Goal: Task Accomplishment & Management: Use online tool/utility

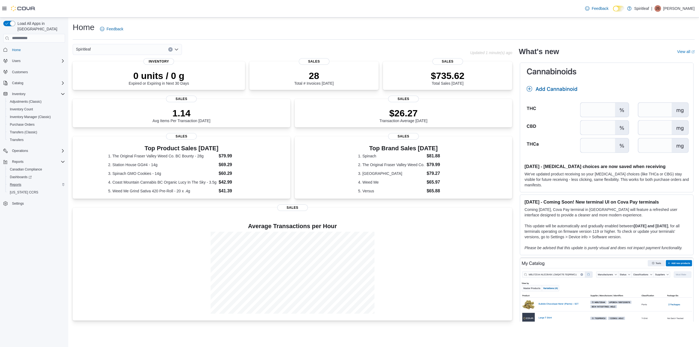
click at [24, 181] on div "Reports" at bounding box center [36, 184] width 57 height 7
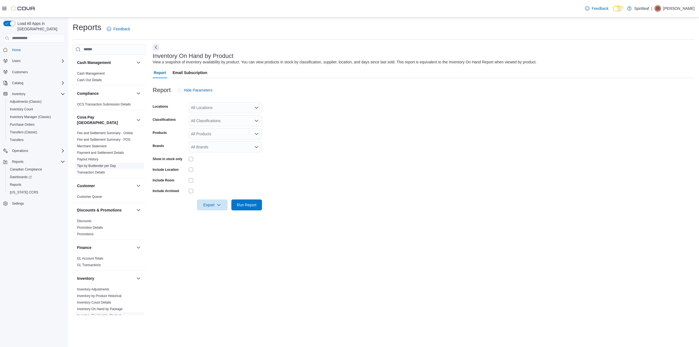
click at [112, 164] on span "Tips by Budtender per Day" at bounding box center [109, 165] width 69 height 7
click at [112, 164] on link "Tips by Budtender per Day" at bounding box center [96, 166] width 39 height 4
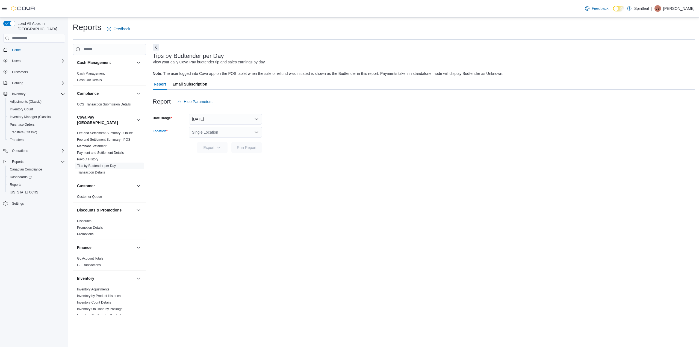
click at [235, 134] on div "Single Location" at bounding box center [225, 132] width 73 height 11
type input "***"
click at [233, 142] on span "106 - Whistler" at bounding box center [226, 141] width 23 height 5
click at [239, 149] on span "Run Report" at bounding box center [247, 146] width 20 height 5
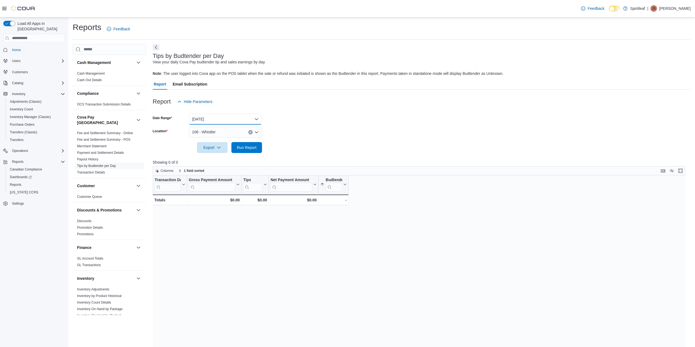
click at [246, 118] on button "Yesterday" at bounding box center [225, 119] width 73 height 11
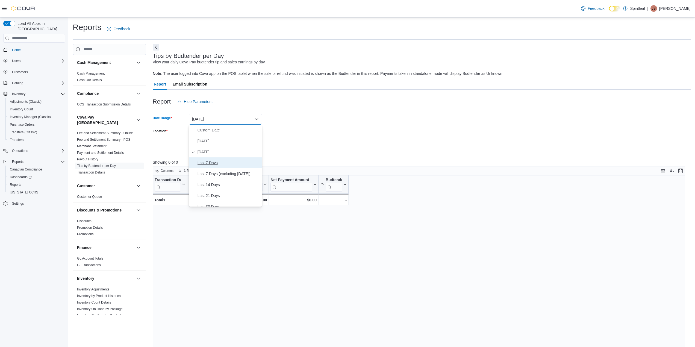
click at [235, 162] on span "Last 7 Days" at bounding box center [228, 162] width 62 height 7
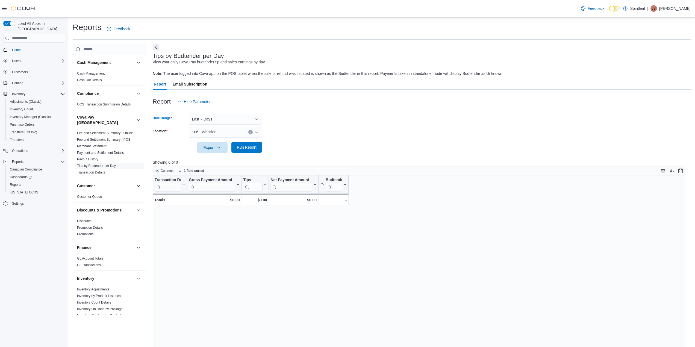
drag, startPoint x: 251, startPoint y: 147, endPoint x: 259, endPoint y: 150, distance: 8.1
click at [252, 148] on span "Run Report" at bounding box center [247, 146] width 20 height 5
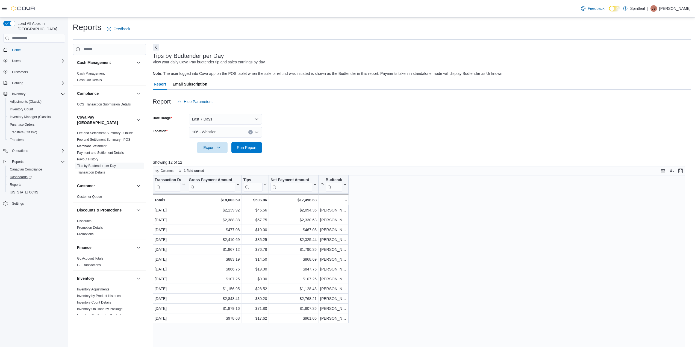
click at [23, 175] on link "Dashboards" at bounding box center [36, 177] width 62 height 8
click at [14, 182] on span "Reports" at bounding box center [15, 184] width 11 height 4
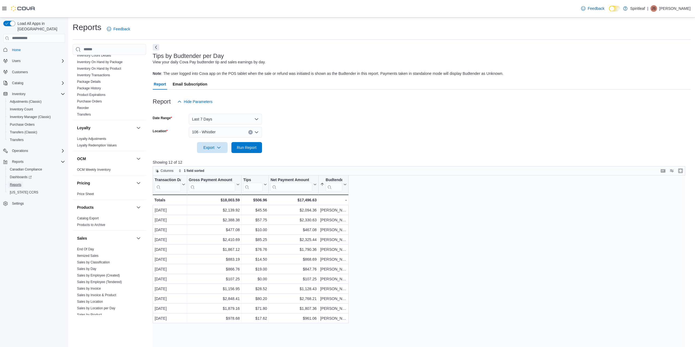
scroll to position [304, 0]
